Goal: Transaction & Acquisition: Purchase product/service

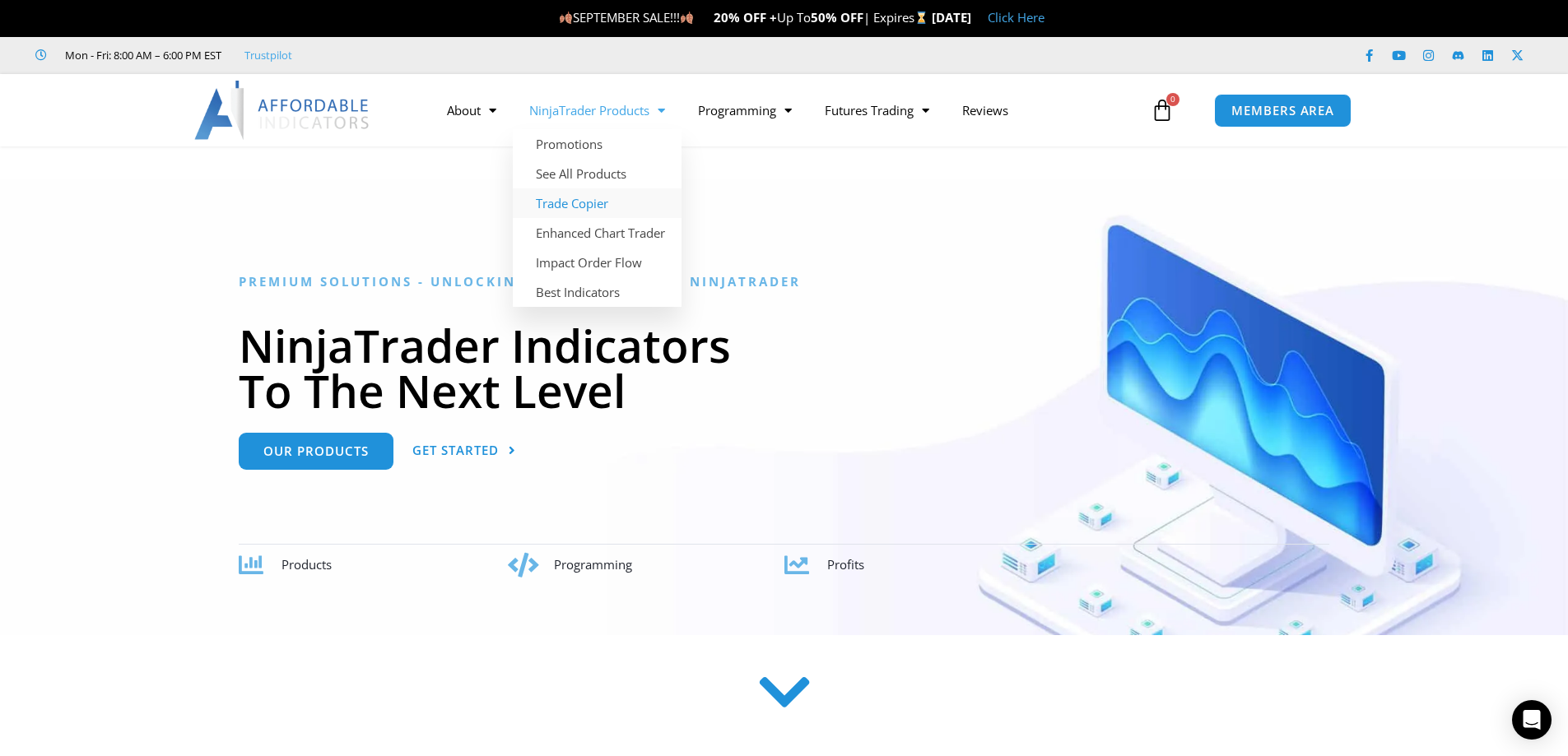
click at [583, 200] on link "Trade Copier" at bounding box center [597, 203] width 169 height 30
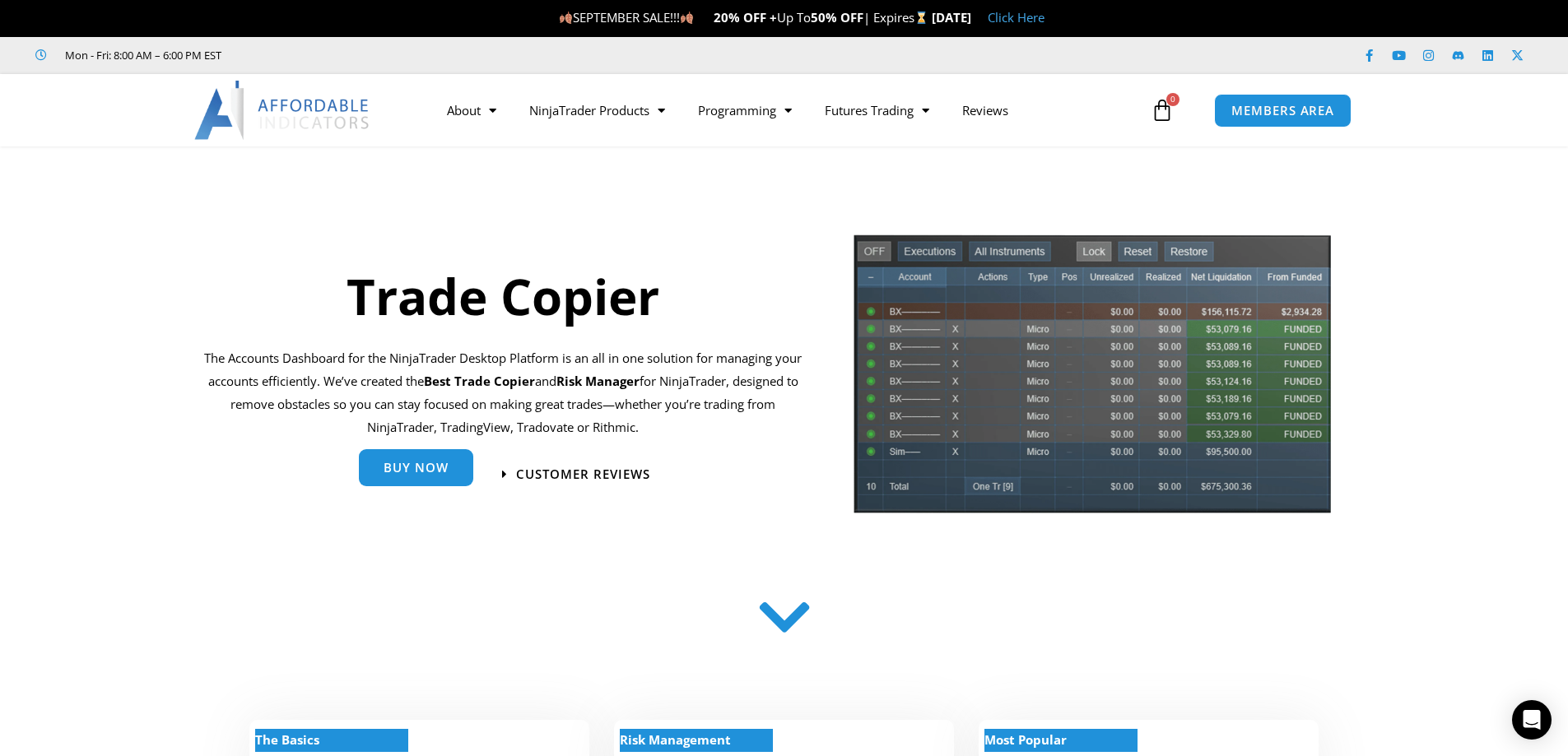
click at [451, 468] on link "Buy Now" at bounding box center [416, 467] width 114 height 37
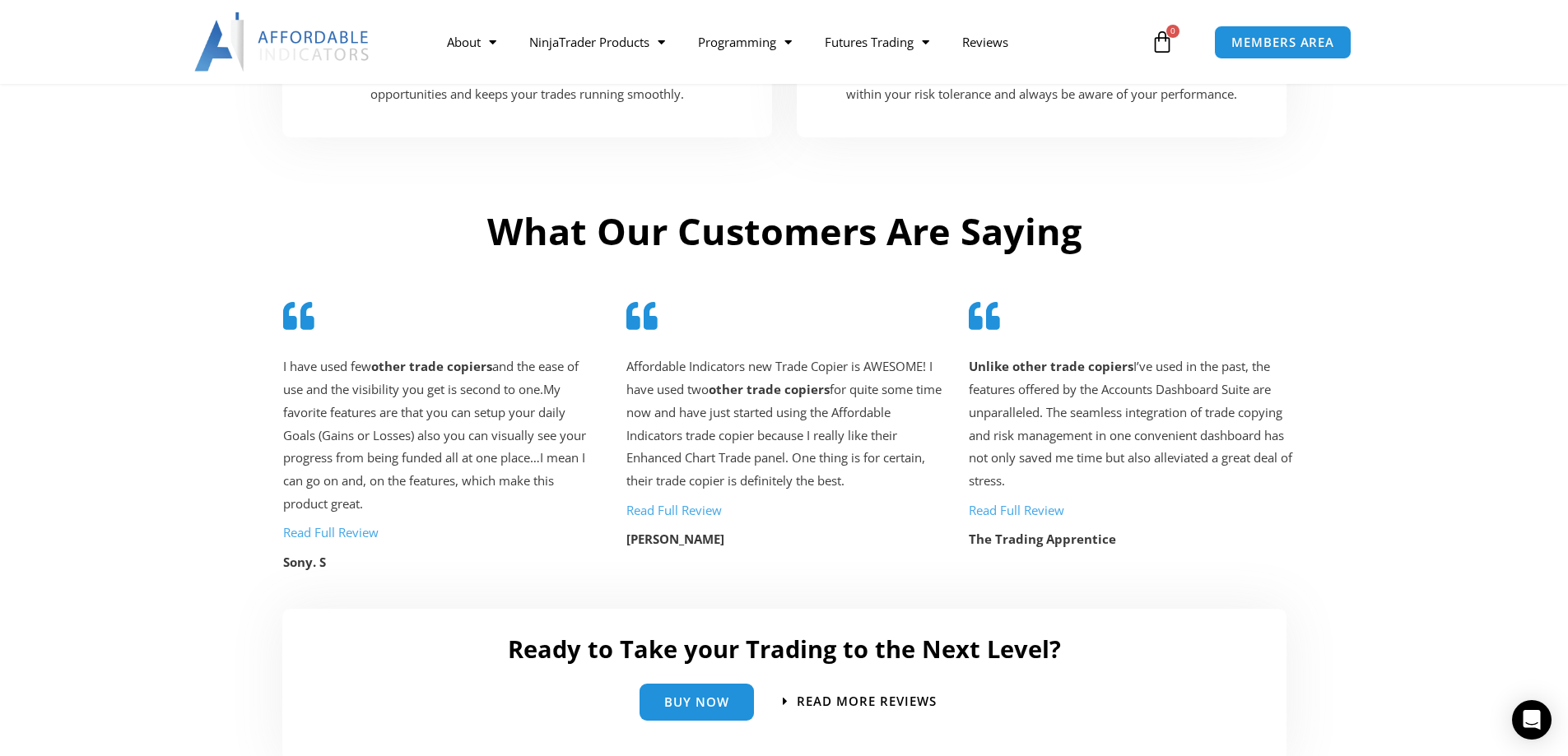
scroll to position [3548, 0]
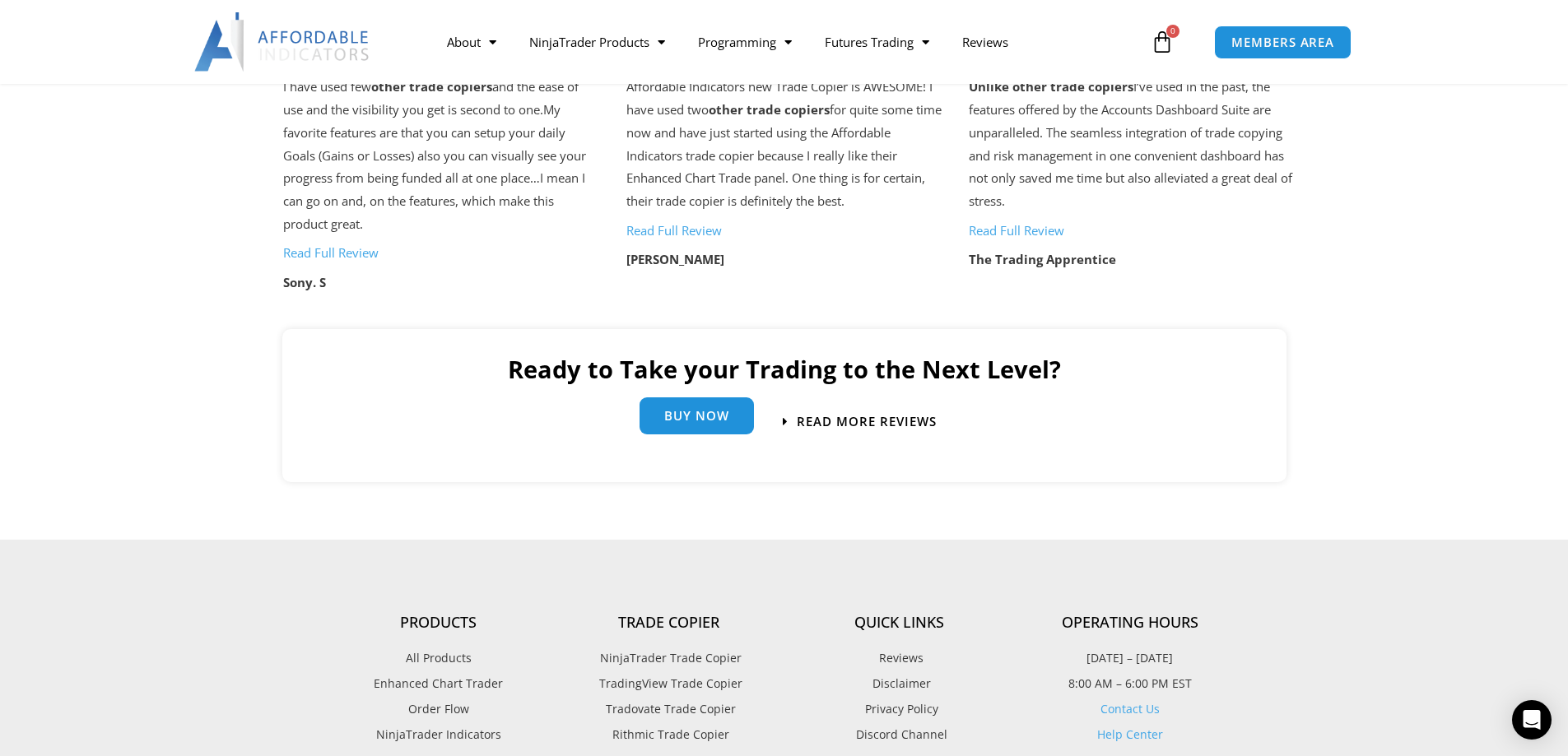
click at [701, 421] on span "Buy Now" at bounding box center [697, 415] width 65 height 12
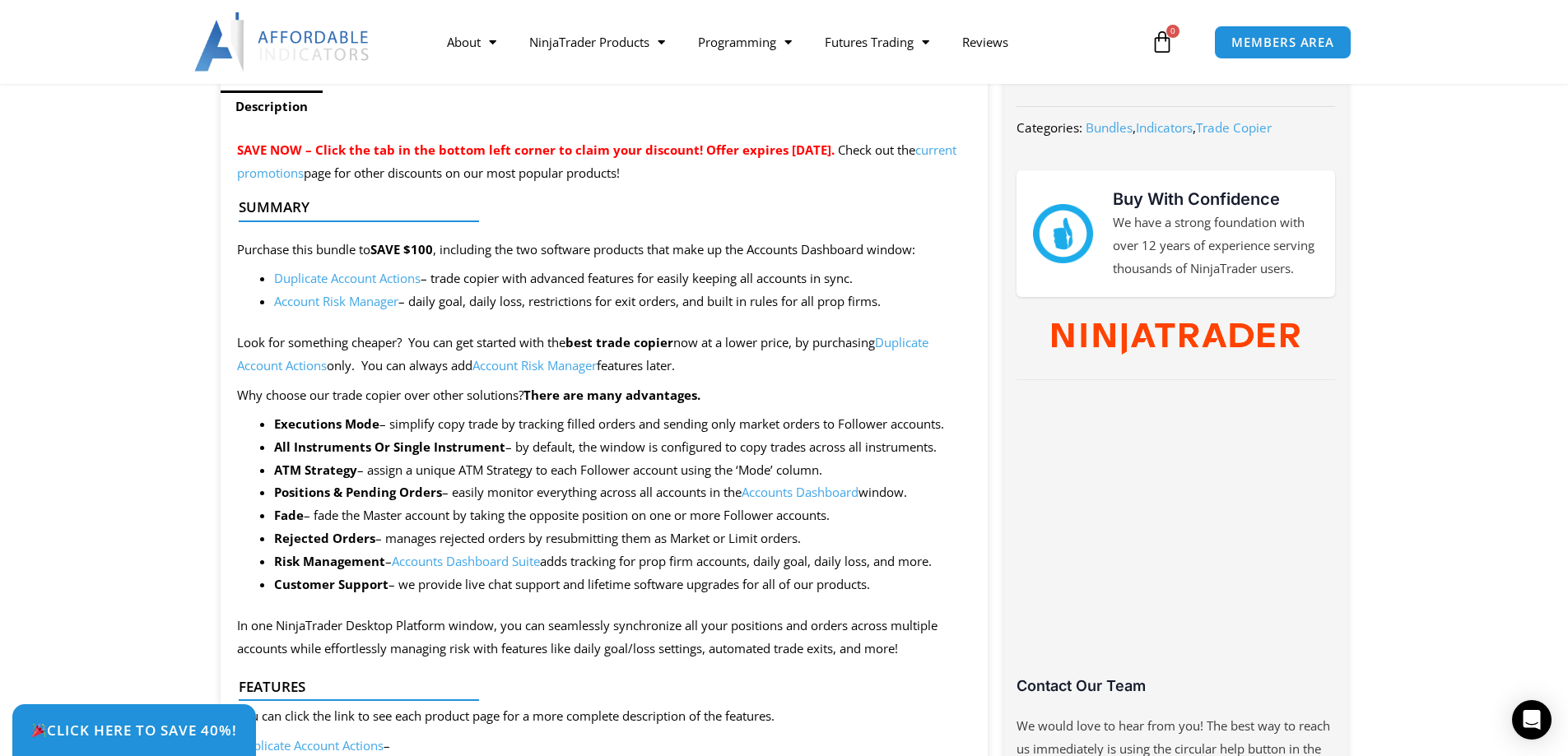
scroll to position [83, 0]
